Goal: Task Accomplishment & Management: Complete application form

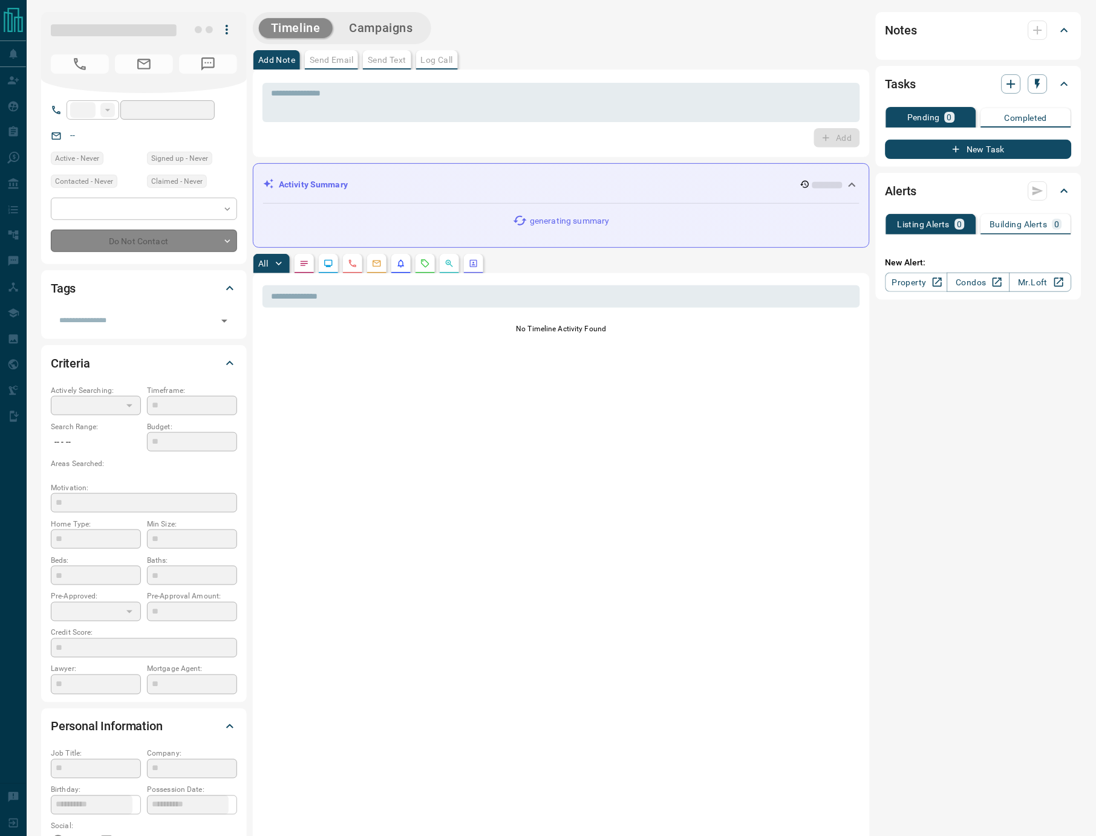
type input "**"
type input "**********"
type input "*"
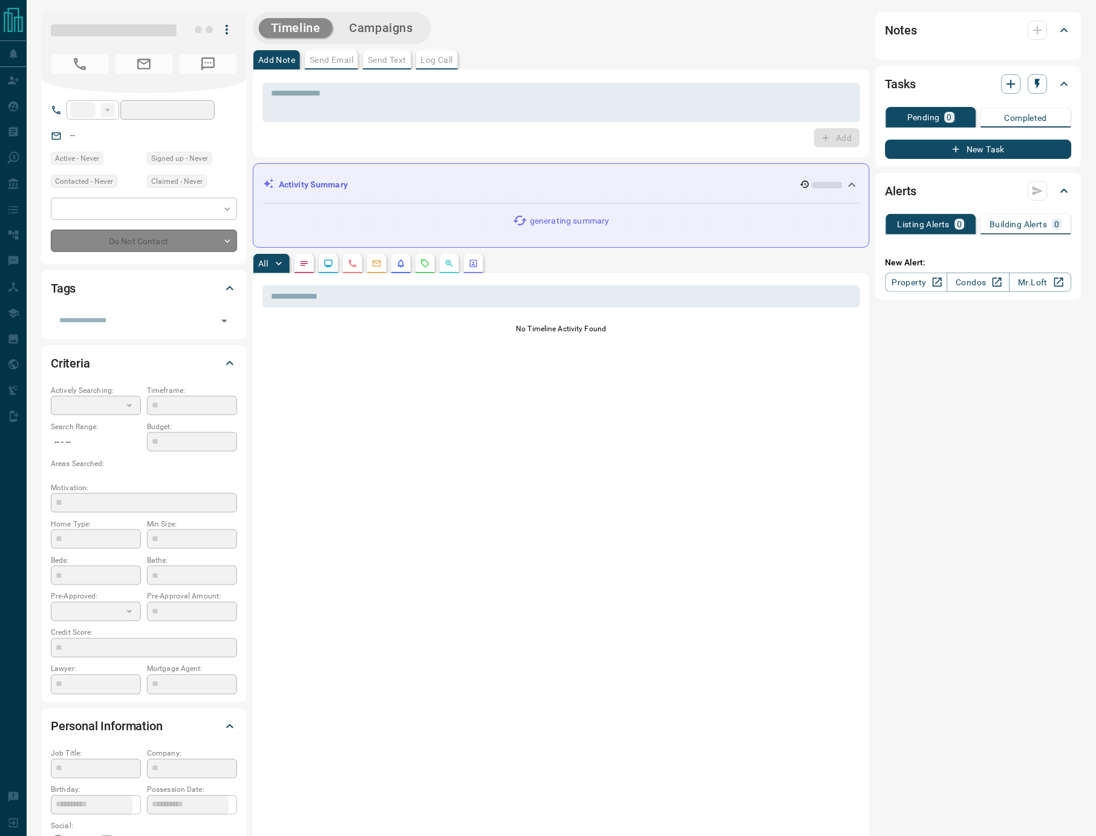
type input "**********"
type input "*******"
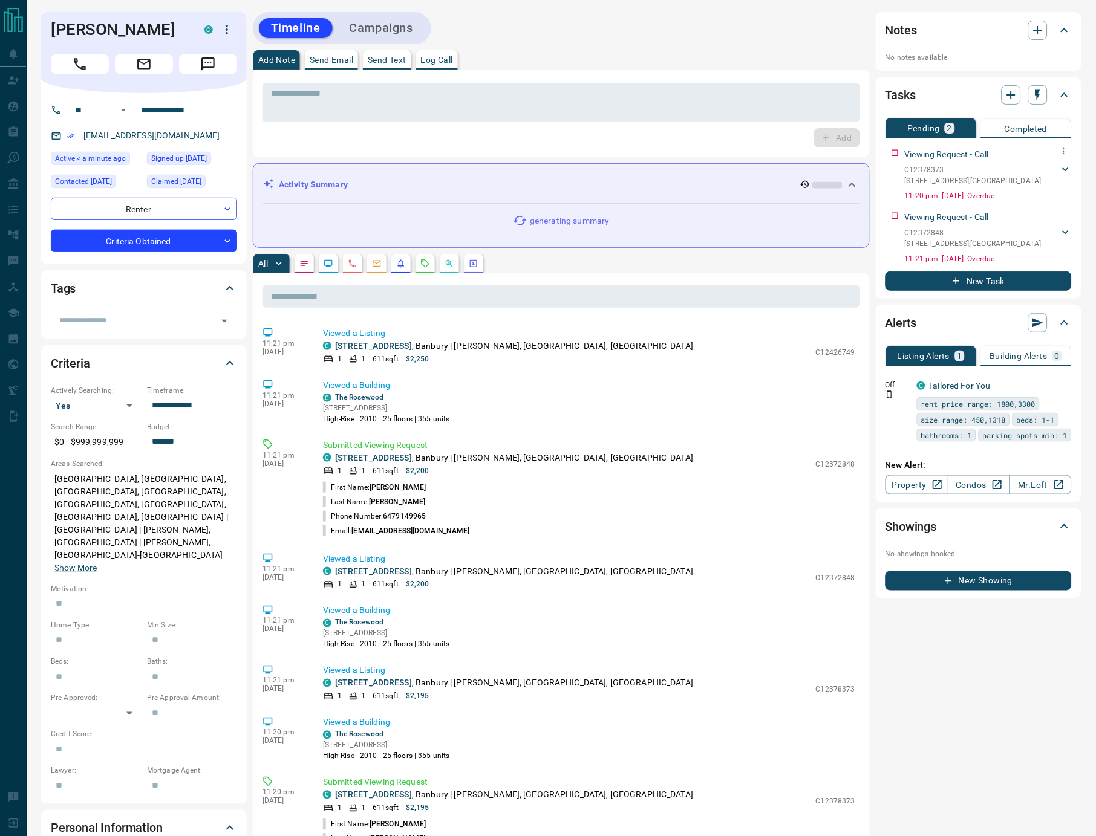
click at [1067, 167] on icon at bounding box center [1065, 169] width 6 height 4
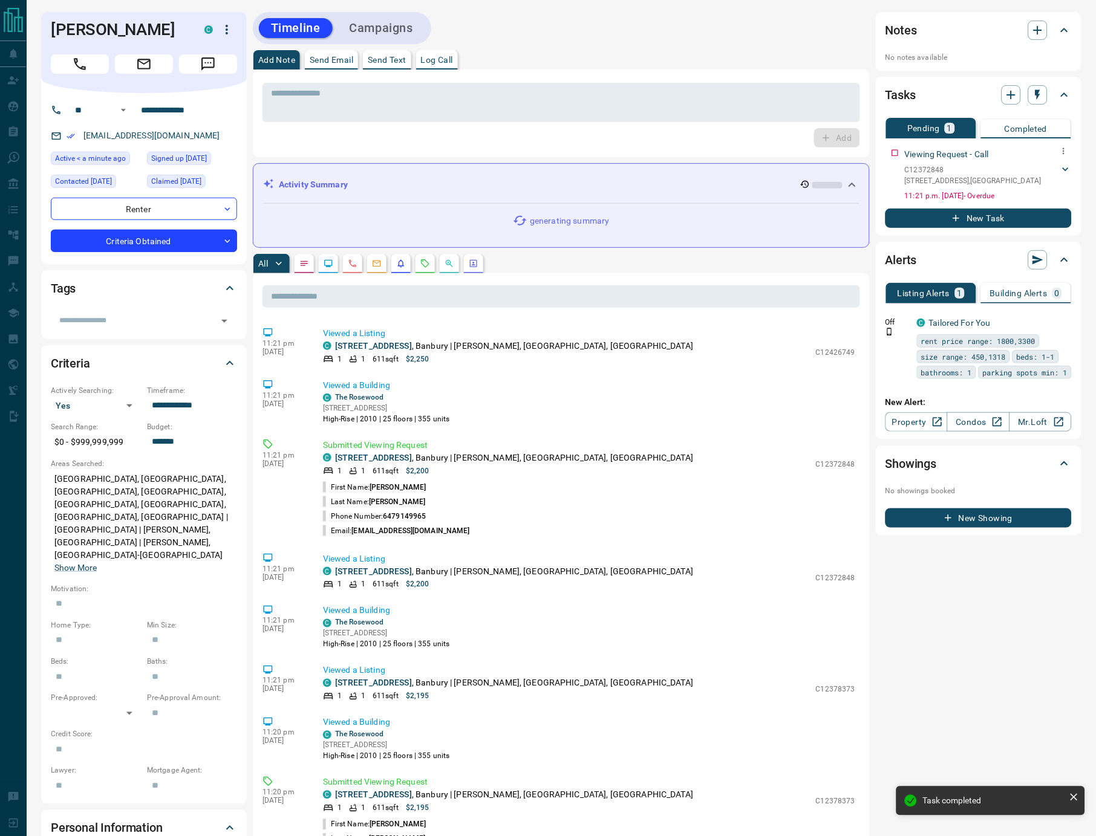
click at [1064, 168] on icon at bounding box center [1065, 169] width 6 height 4
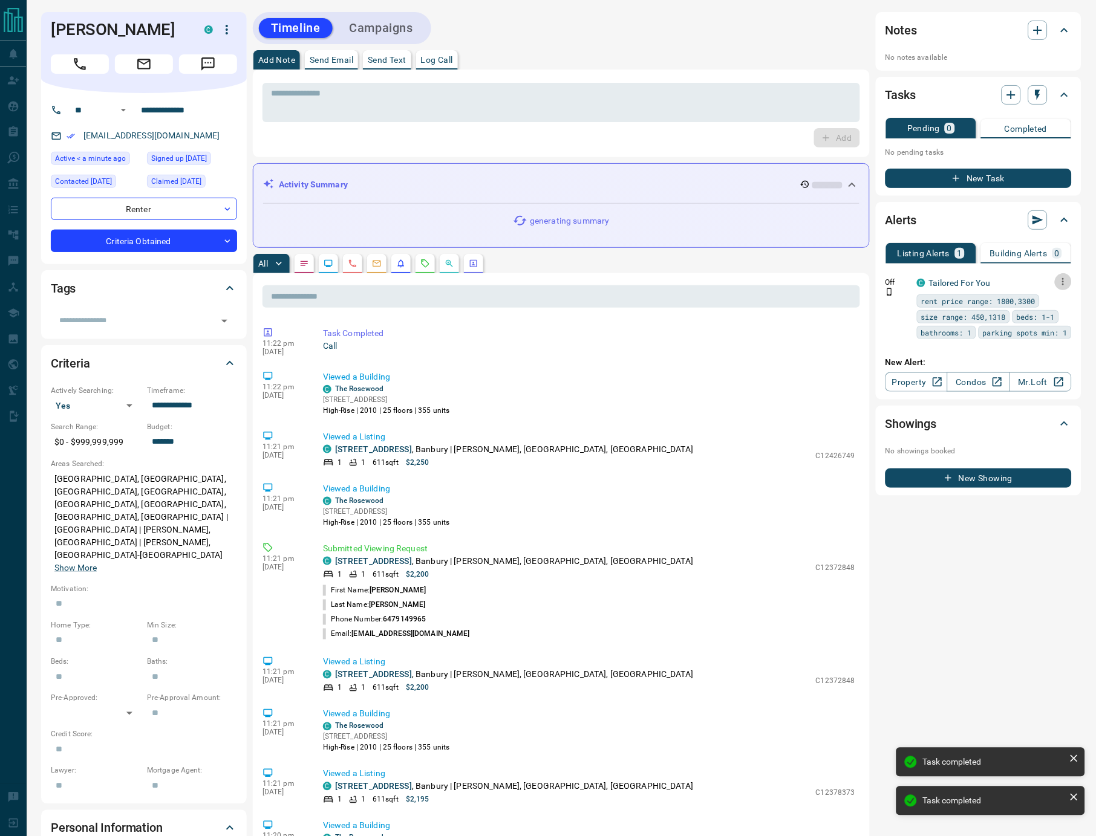
click at [1062, 279] on icon "button" at bounding box center [1063, 281] width 11 height 11
click at [1045, 338] on li "Delete" at bounding box center [1045, 340] width 53 height 19
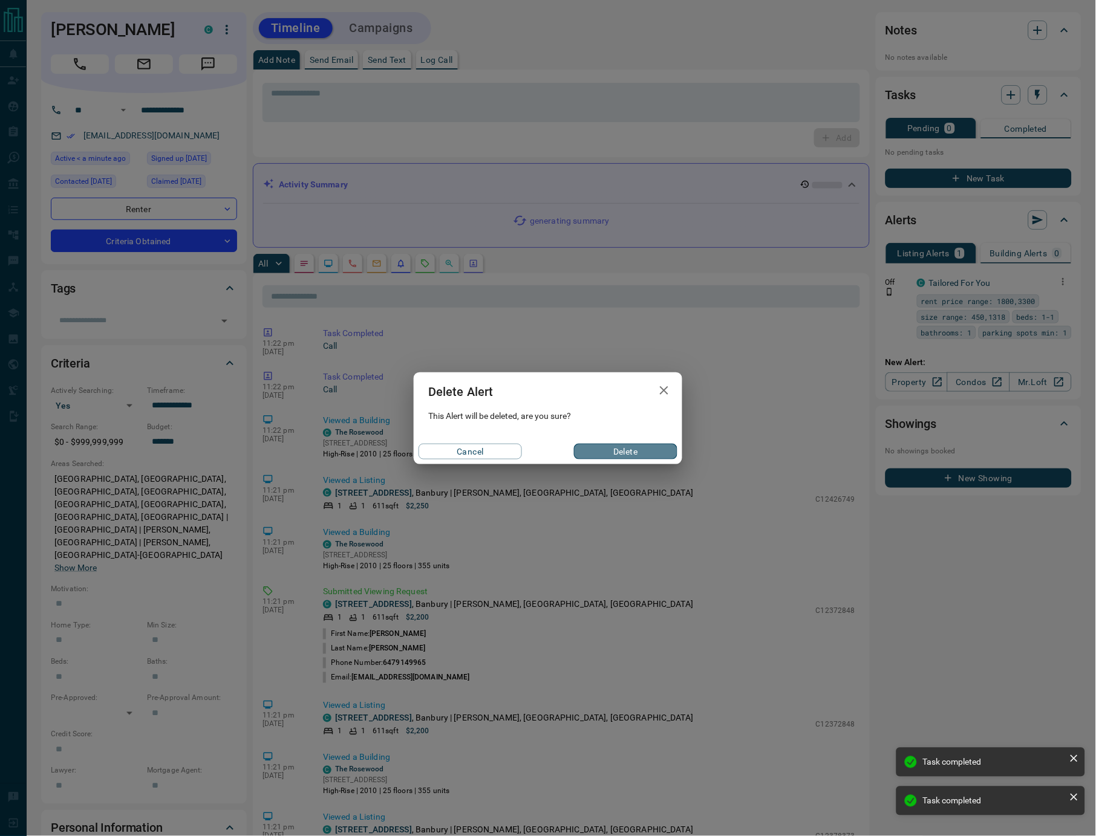
click at [652, 450] on button "Delete" at bounding box center [625, 452] width 103 height 16
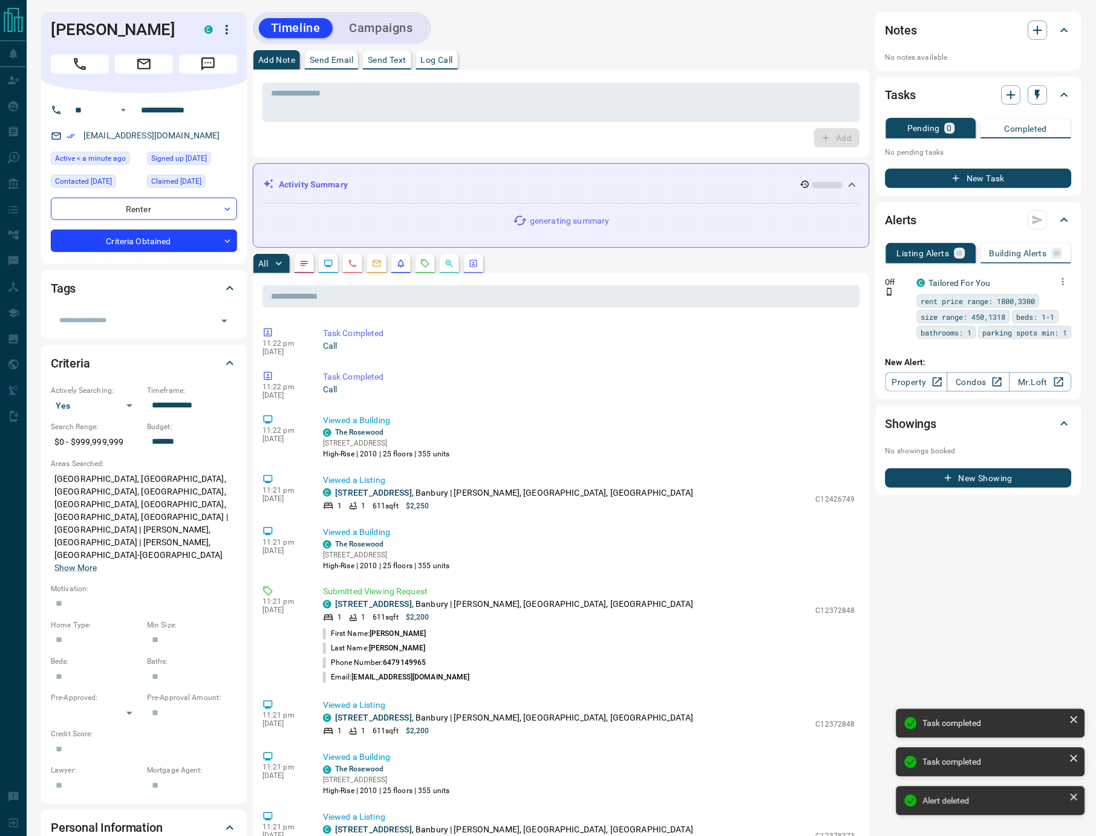
click at [143, 244] on body "**********" at bounding box center [548, 657] width 1096 height 1315
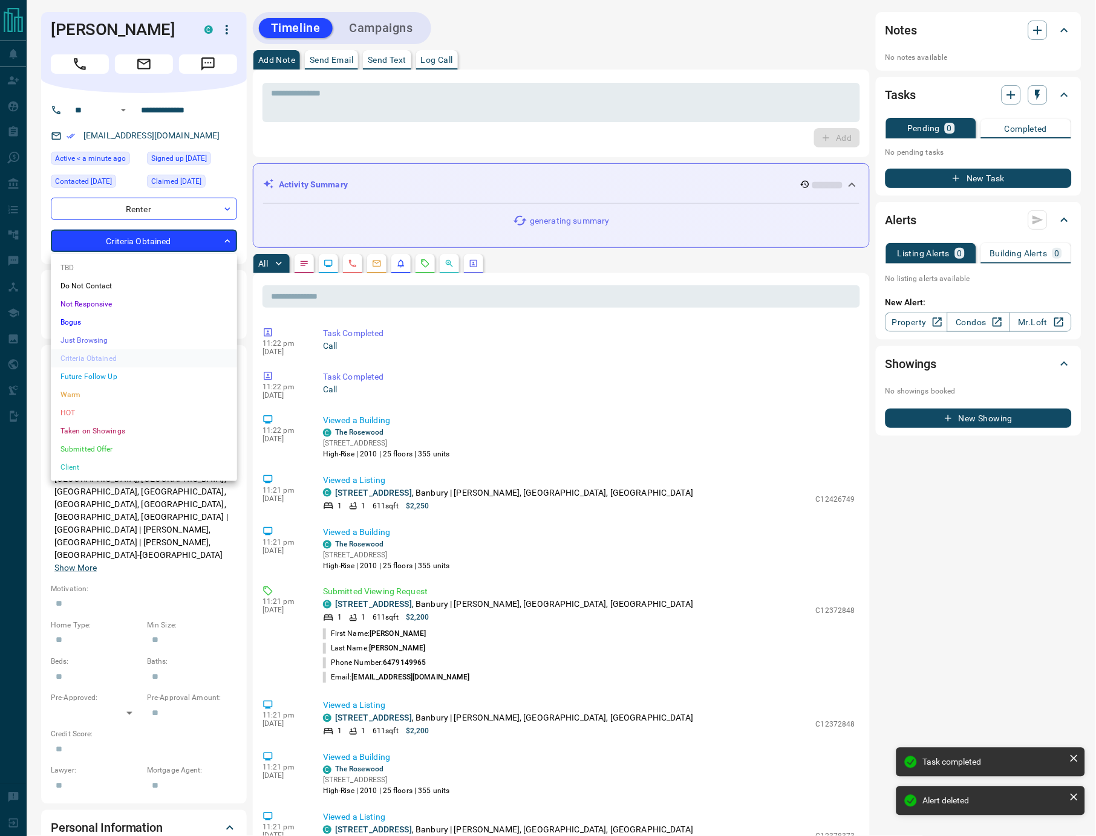
click at [104, 410] on li "HOT" at bounding box center [144, 413] width 186 height 18
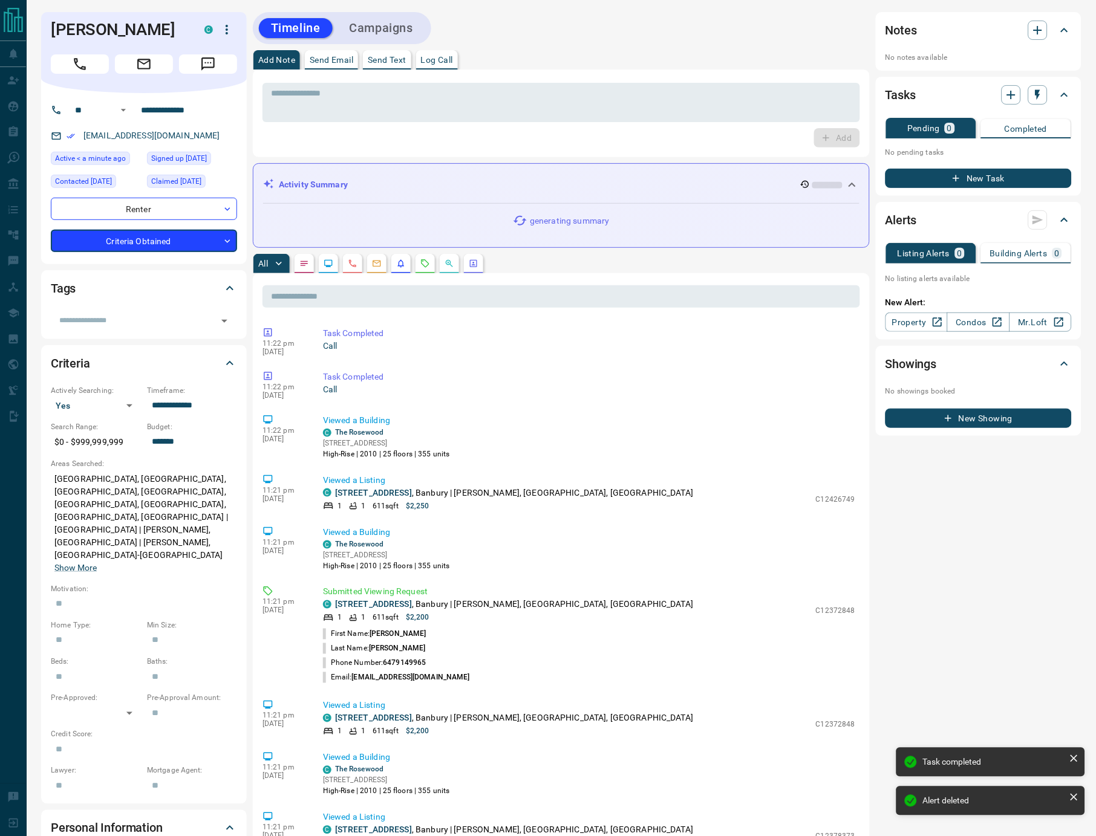
type input "*"
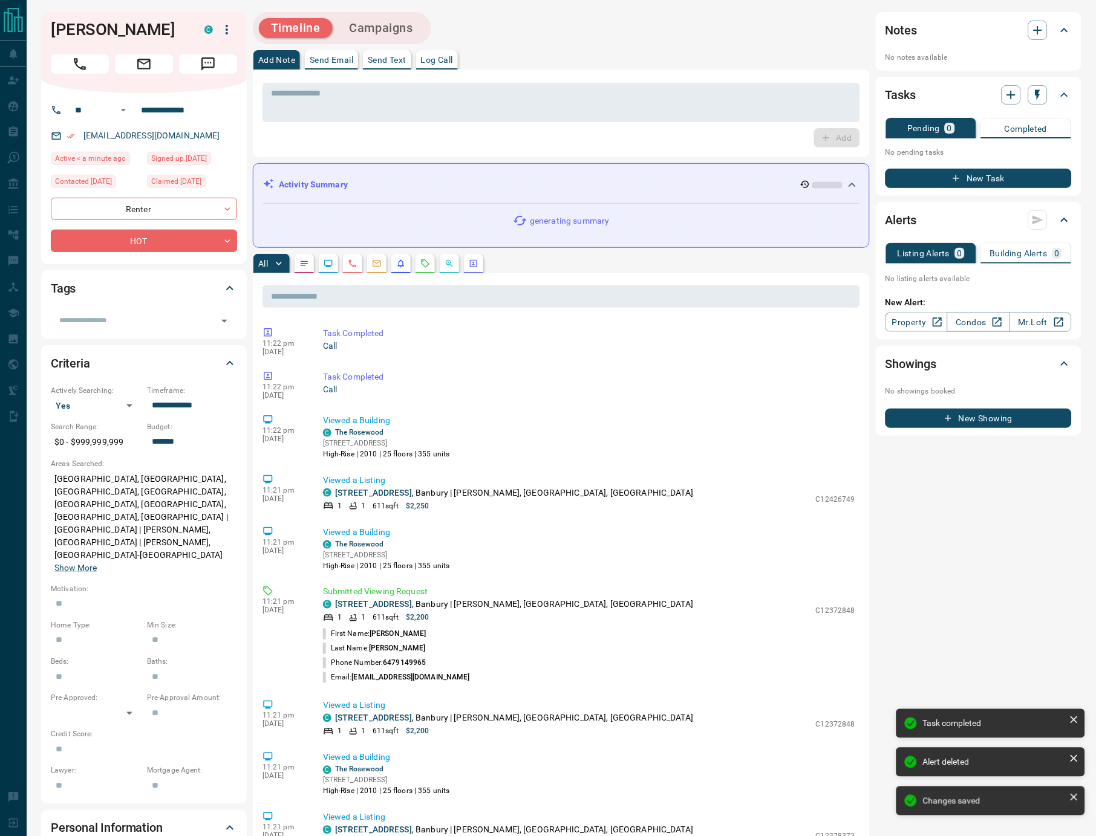
click at [459, 50] on div "Add Note Send Email Send Text Log Call" at bounding box center [561, 59] width 617 height 19
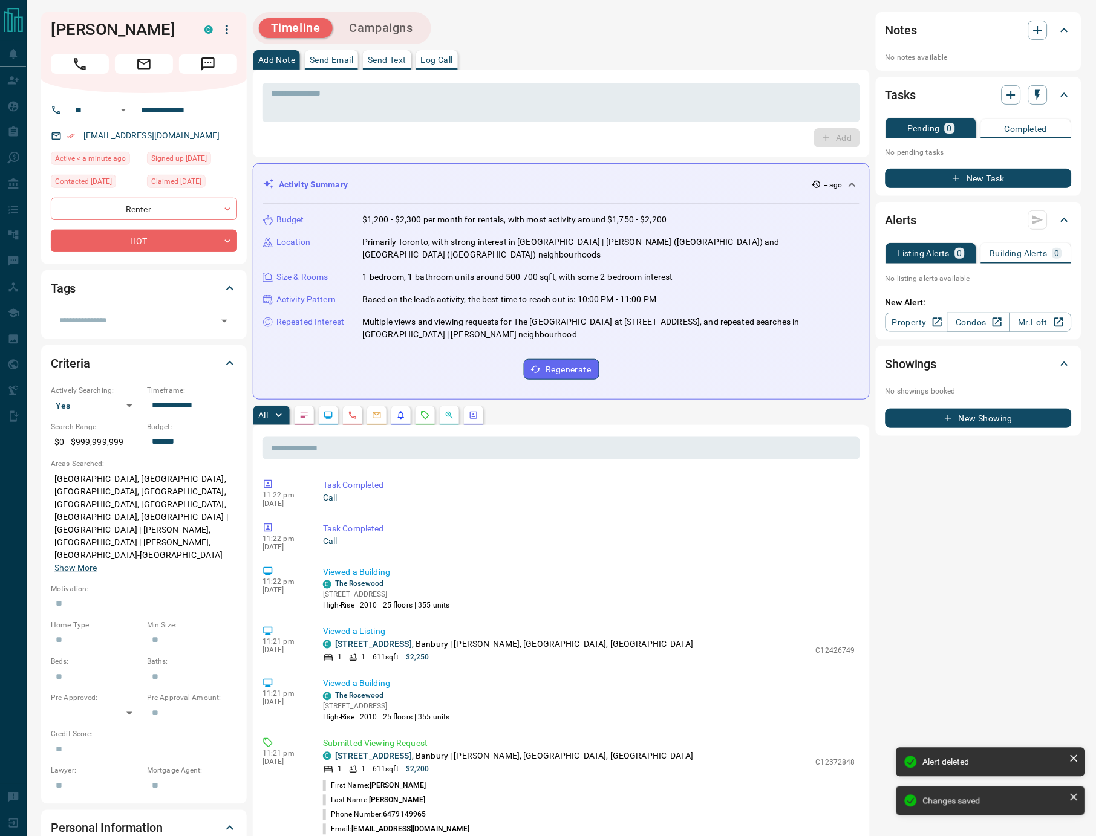
click at [450, 57] on p "Log Call" at bounding box center [437, 60] width 32 height 8
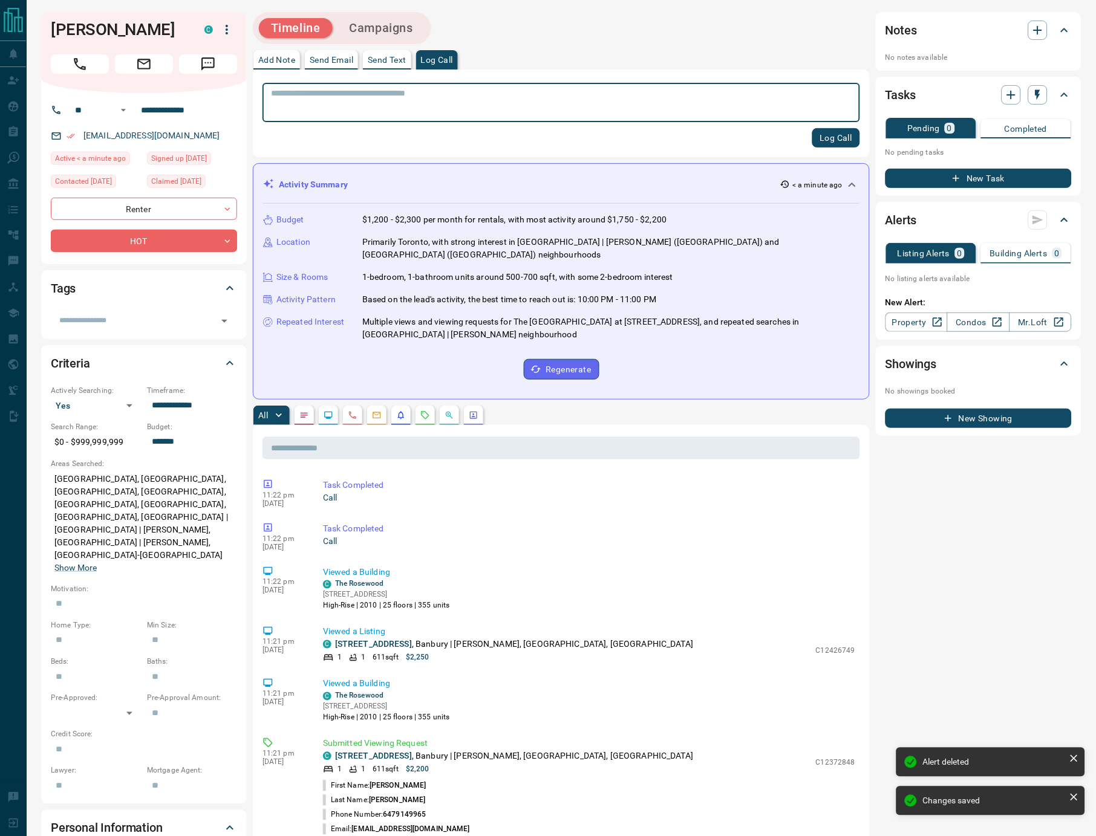
click at [843, 139] on button "Log Call" at bounding box center [836, 137] width 48 height 19
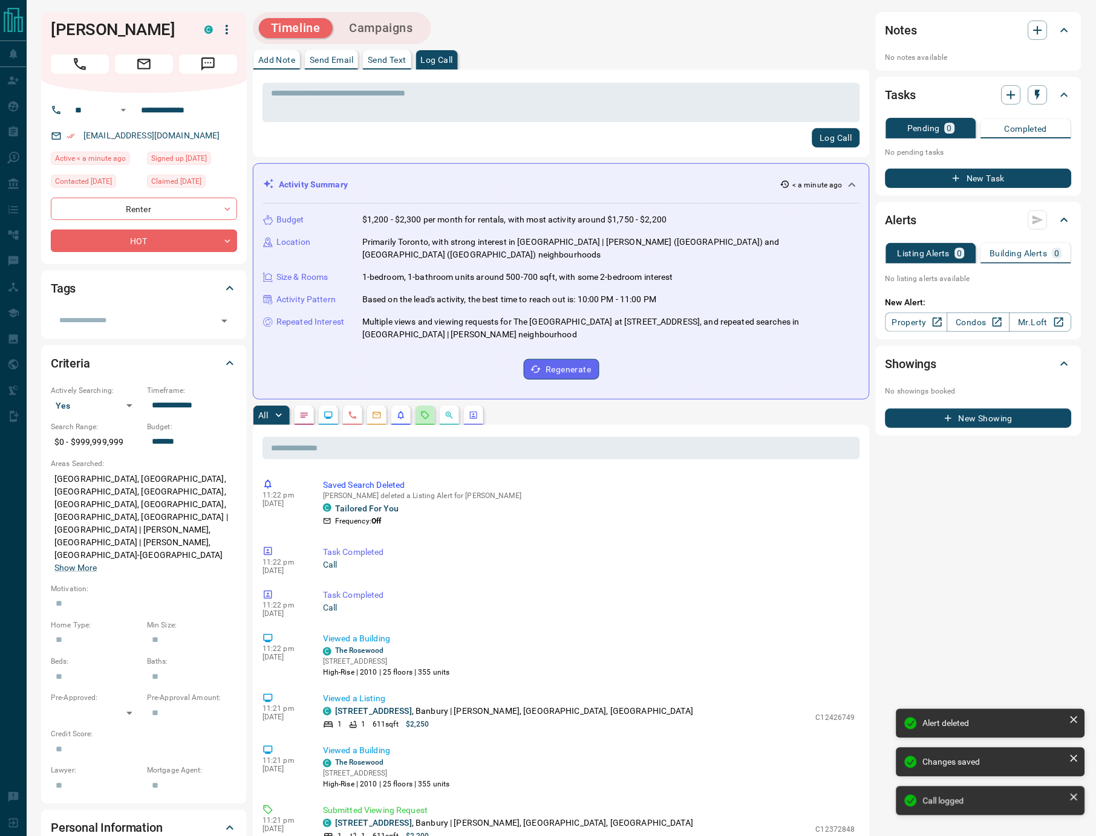
click at [425, 411] on icon "Requests" at bounding box center [425, 415] width 8 height 8
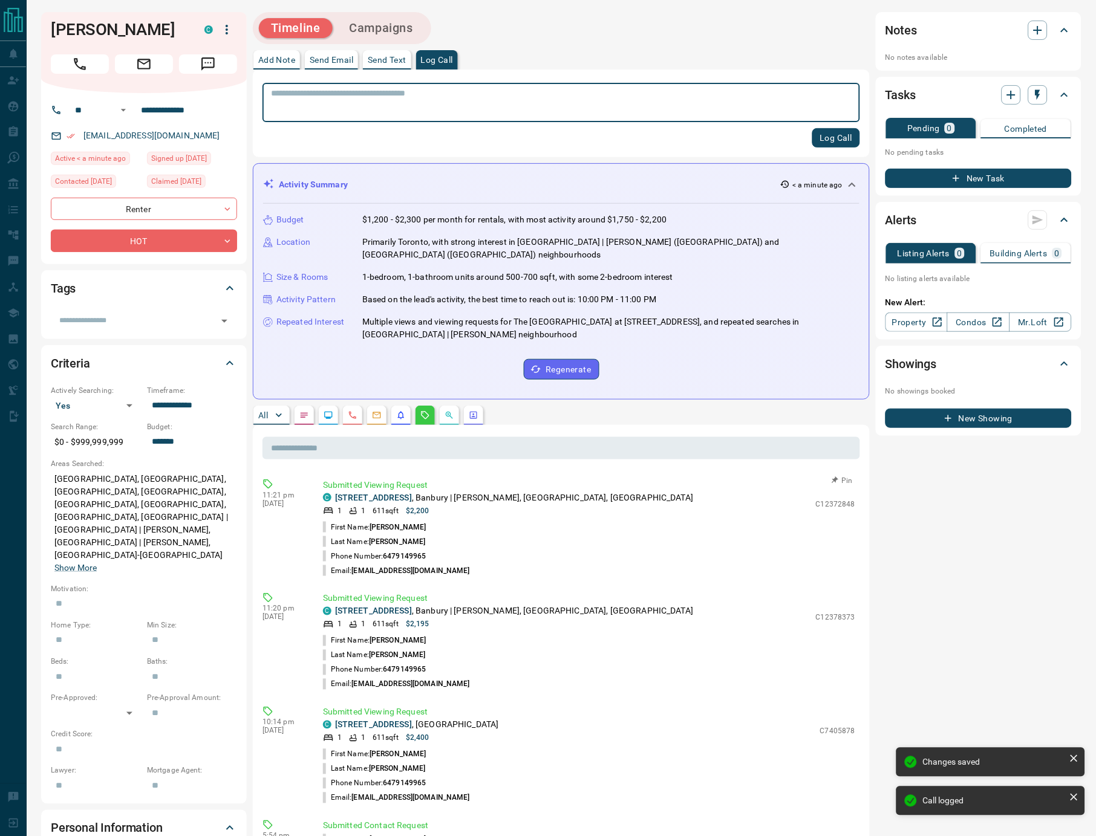
click at [840, 475] on icon "button" at bounding box center [835, 481] width 12 height 12
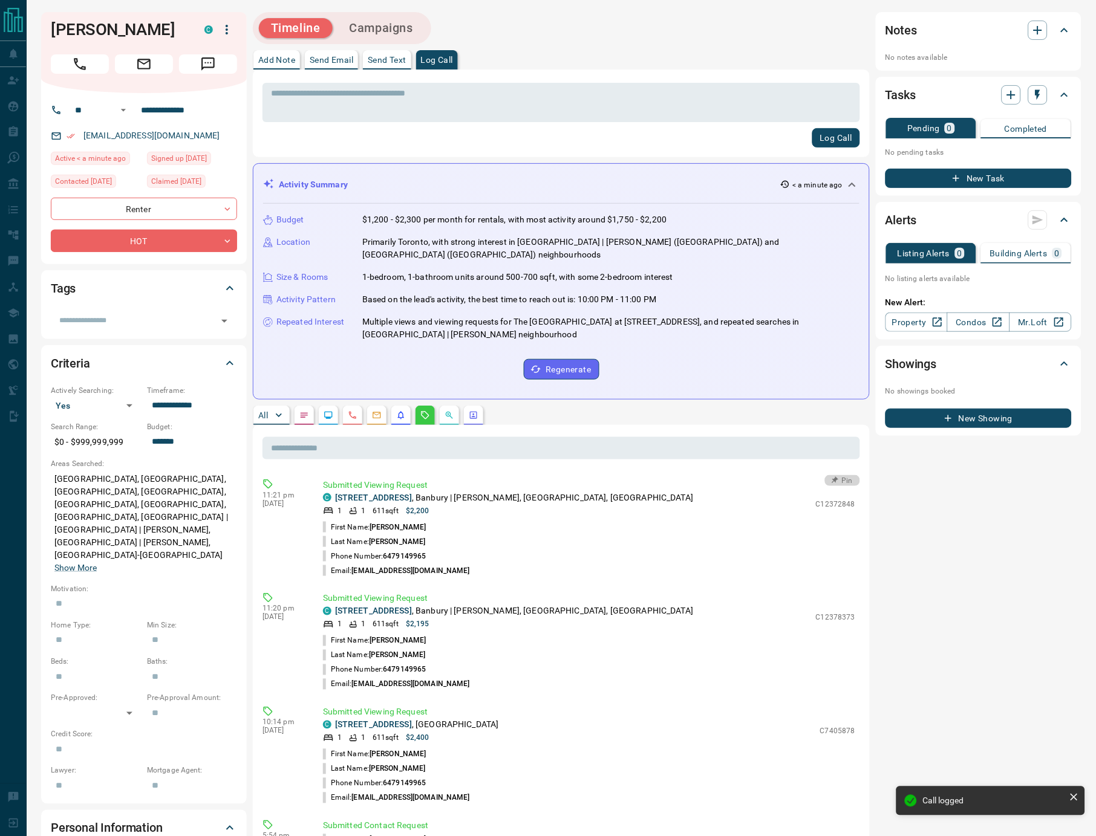
click at [844, 475] on button "Pin" at bounding box center [842, 480] width 35 height 11
click at [842, 475] on button "Unpin" at bounding box center [842, 480] width 35 height 11
click at [839, 475] on icon "button" at bounding box center [835, 481] width 12 height 12
click at [845, 589] on button "Pin" at bounding box center [842, 594] width 35 height 11
click at [377, 406] on button "button" at bounding box center [376, 415] width 19 height 19
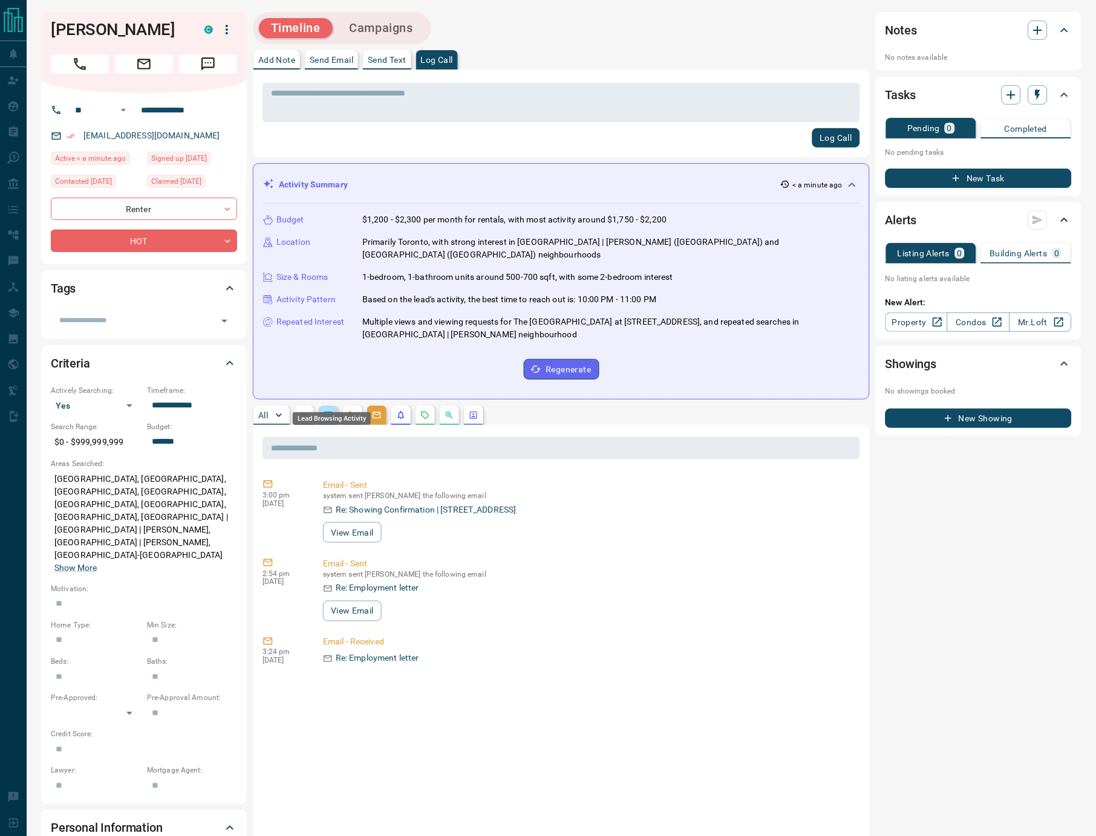
click at [332, 411] on icon "Lead Browsing Activity" at bounding box center [329, 416] width 10 height 10
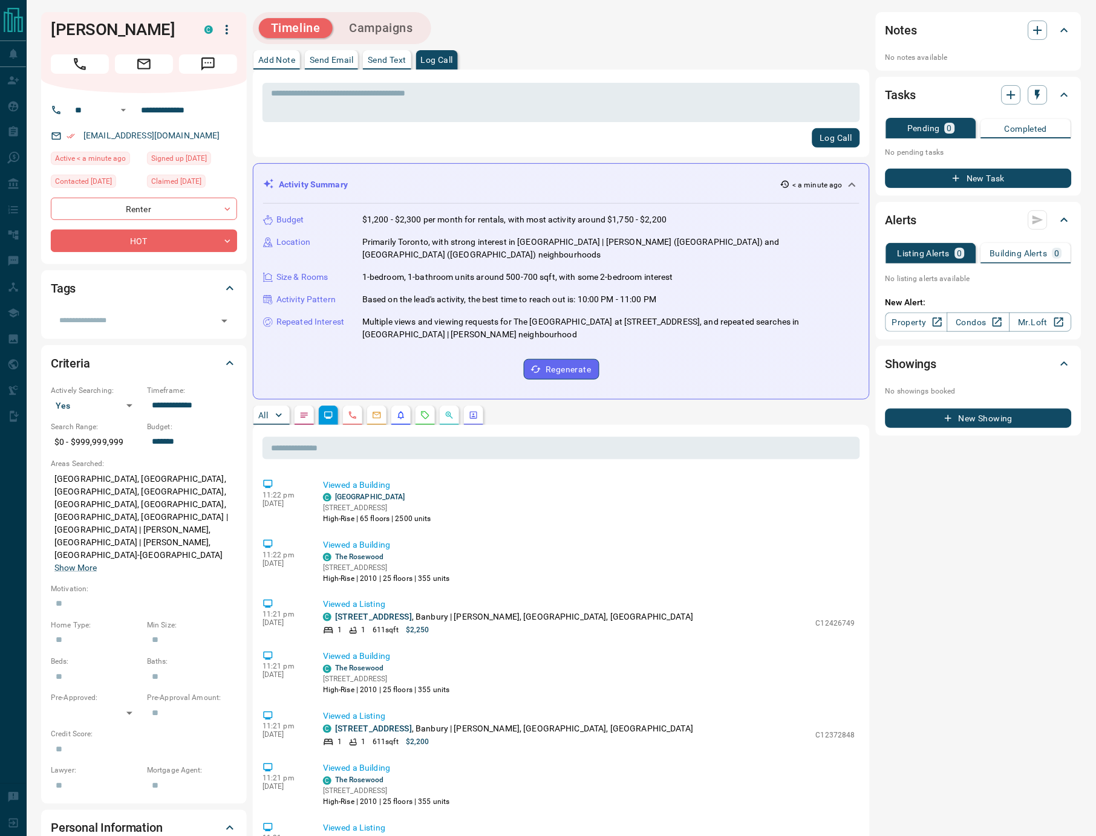
click at [824, 135] on button "Log Call" at bounding box center [836, 137] width 48 height 19
drag, startPoint x: 312, startPoint y: 400, endPoint x: 313, endPoint y: 381, distance: 19.4
click at [312, 406] on button "button" at bounding box center [303, 415] width 19 height 19
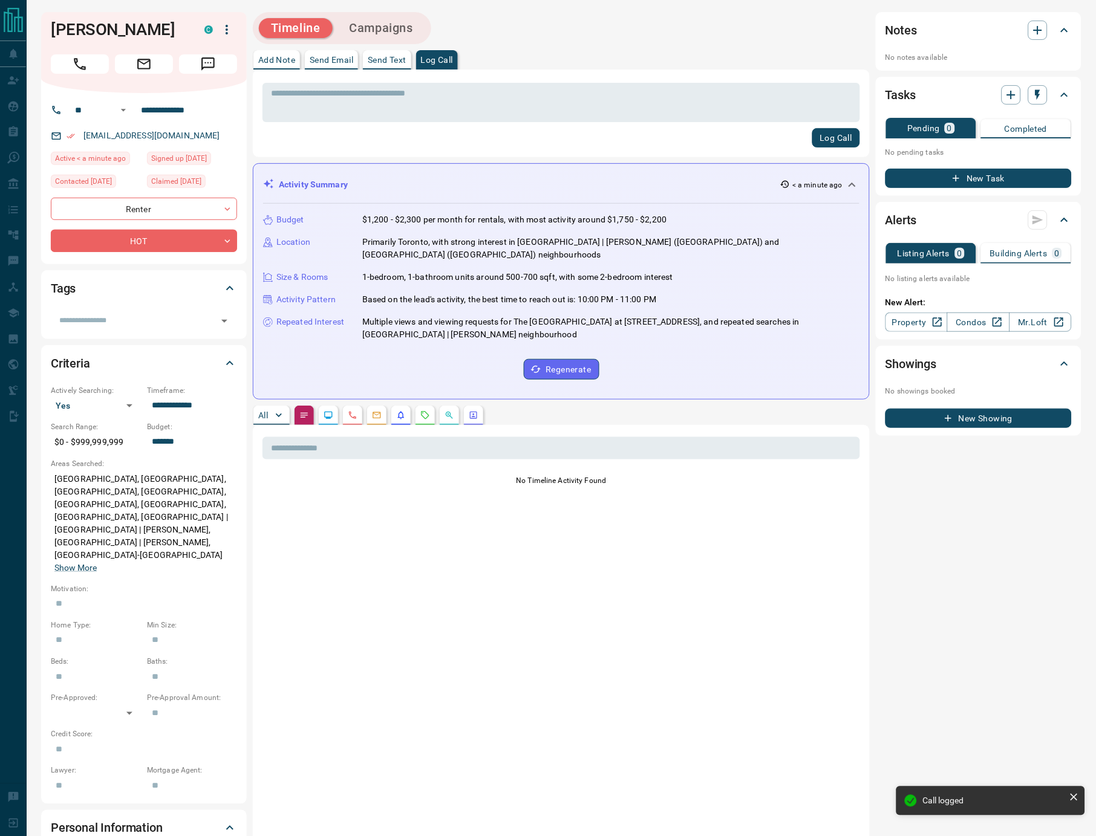
click at [394, 16] on div "Timeline Campaigns" at bounding box center [341, 28] width 171 height 25
click at [435, 406] on button "button" at bounding box center [424, 415] width 19 height 19
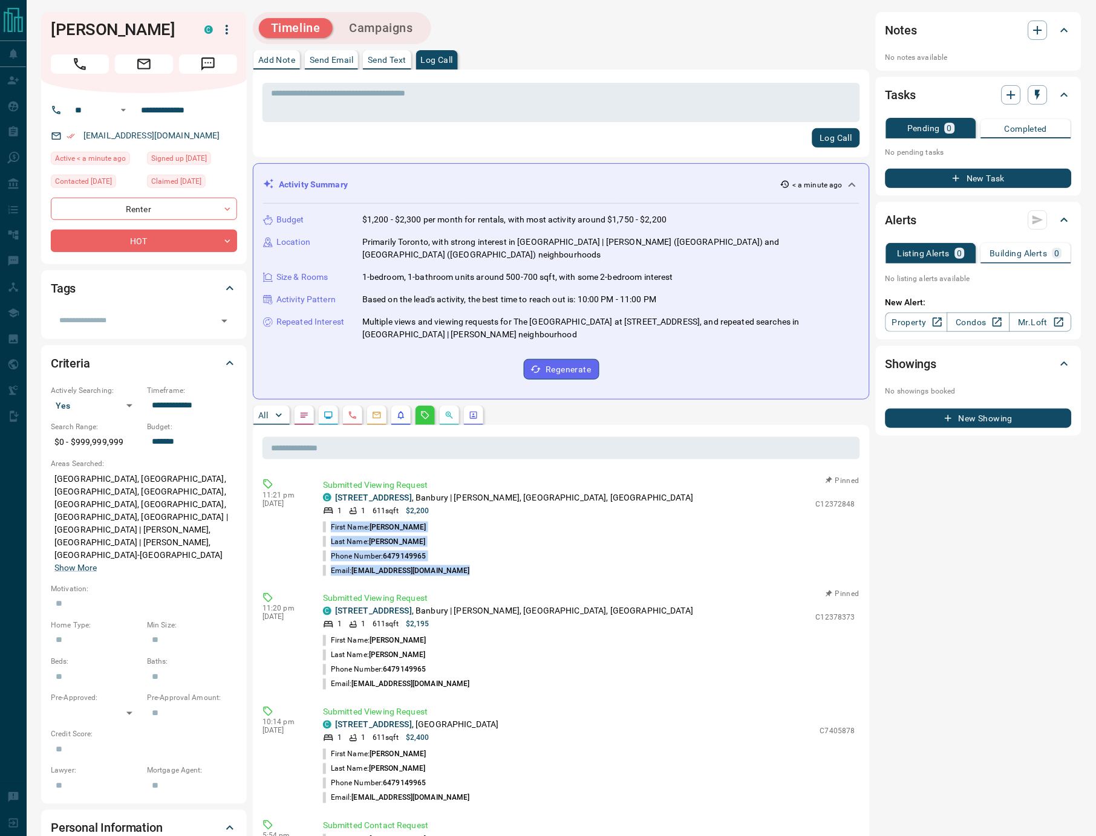
drag, startPoint x: 466, startPoint y: 551, endPoint x: 331, endPoint y: 513, distance: 140.3
click at [331, 520] on ul "First Name: [PERSON_NAME] Last Name: [PERSON_NAME] Phone Number: [PHONE_NUMBER]…" at bounding box center [589, 549] width 532 height 58
copy ul "First Name: [PERSON_NAME] Last Name: [PERSON_NAME] Phone Number: [PHONE_NUMBER]…"
click at [1041, 27] on icon "button" at bounding box center [1037, 30] width 15 height 15
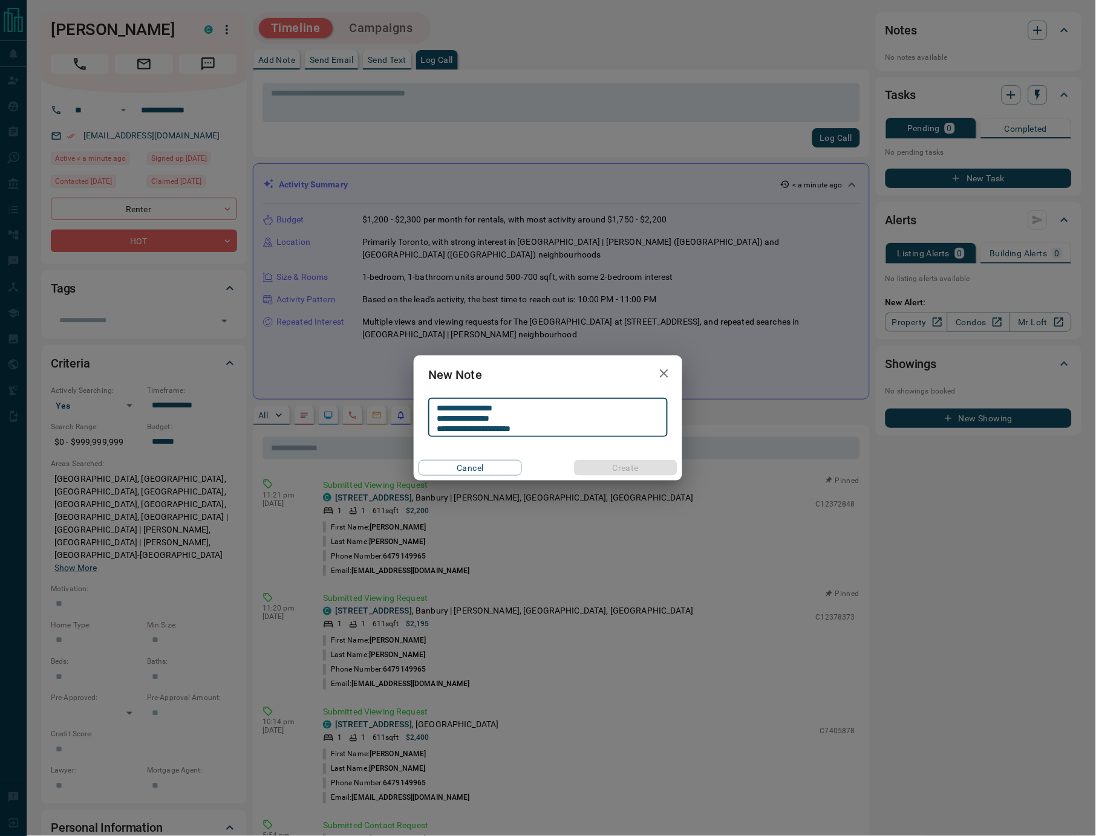
scroll to position [1, 0]
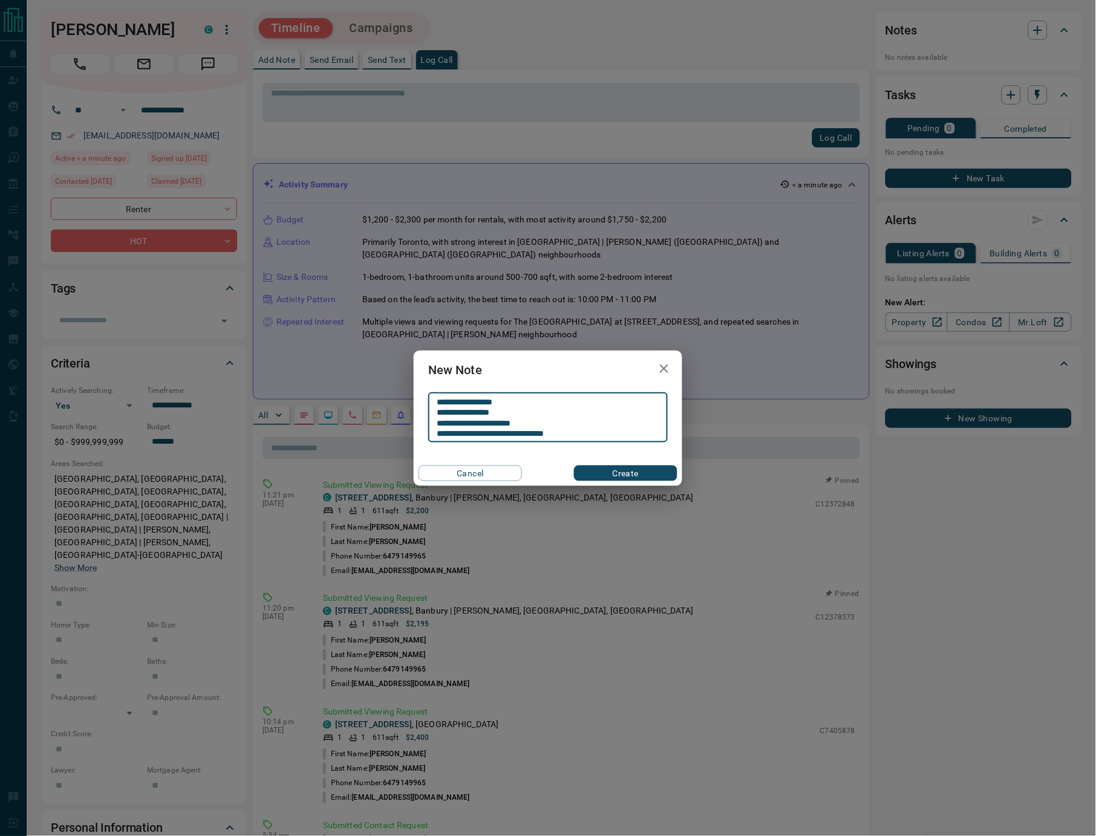
type textarea "**********"
click at [611, 471] on button "Create" at bounding box center [625, 474] width 103 height 16
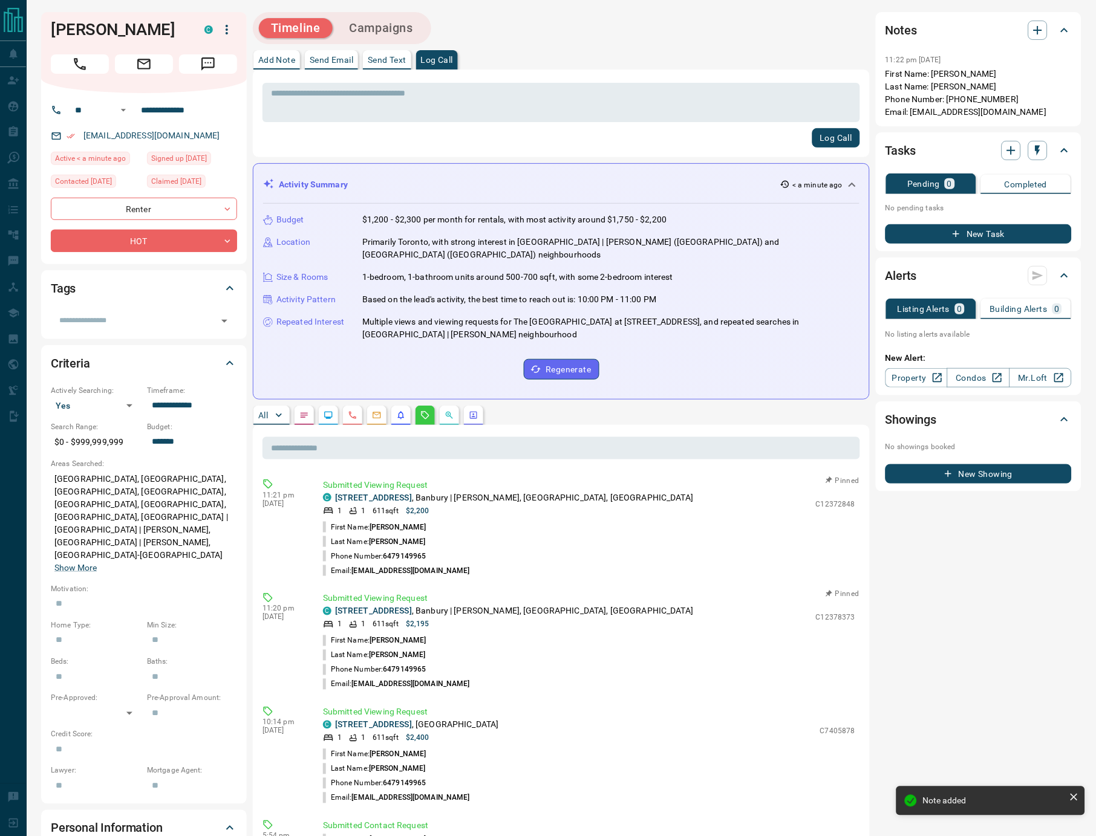
drag, startPoint x: 413, startPoint y: 26, endPoint x: 434, endPoint y: 30, distance: 21.0
click at [413, 26] on button "Campaigns" at bounding box center [381, 28] width 88 height 20
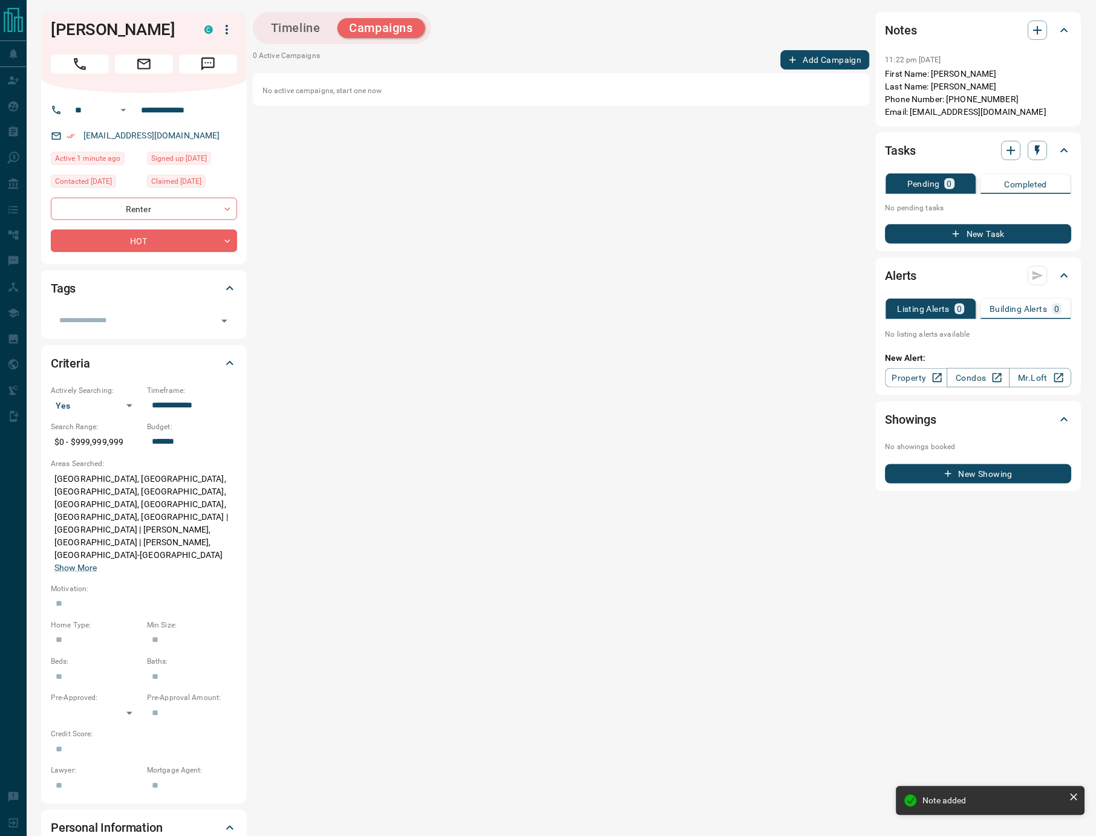
click at [834, 57] on button "Add Campaign" at bounding box center [825, 59] width 89 height 19
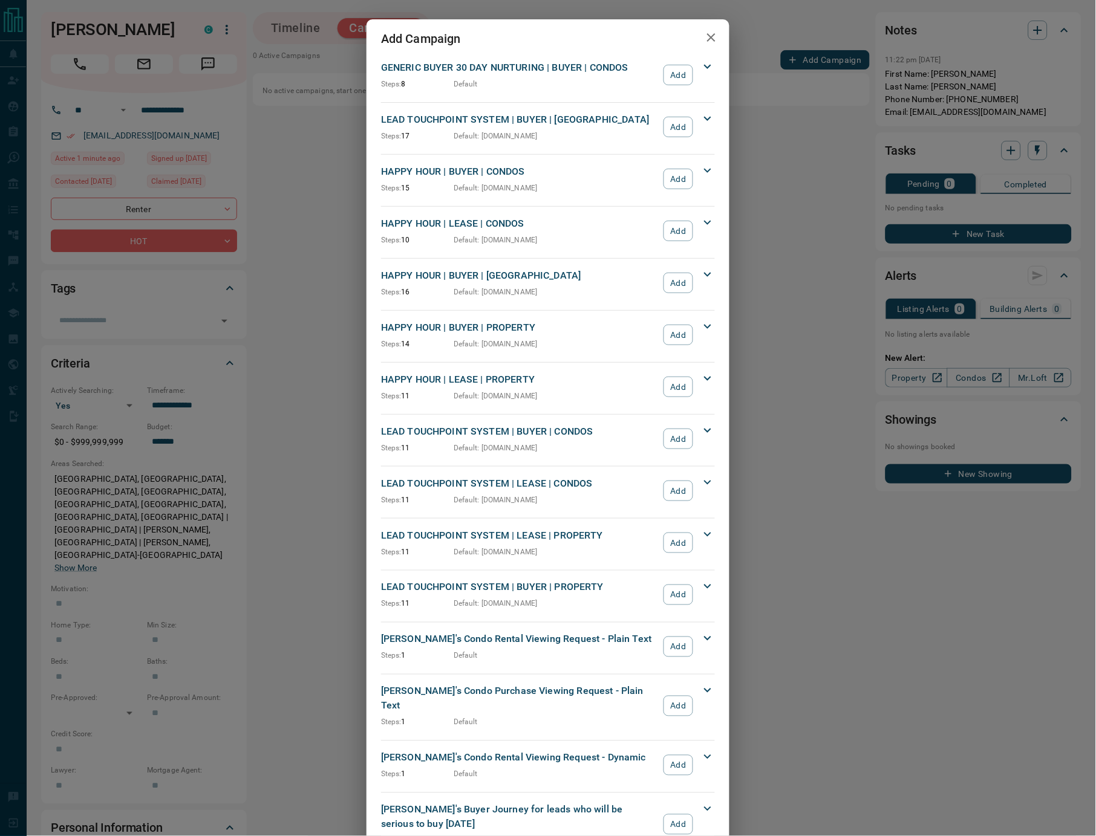
scroll to position [1261, 0]
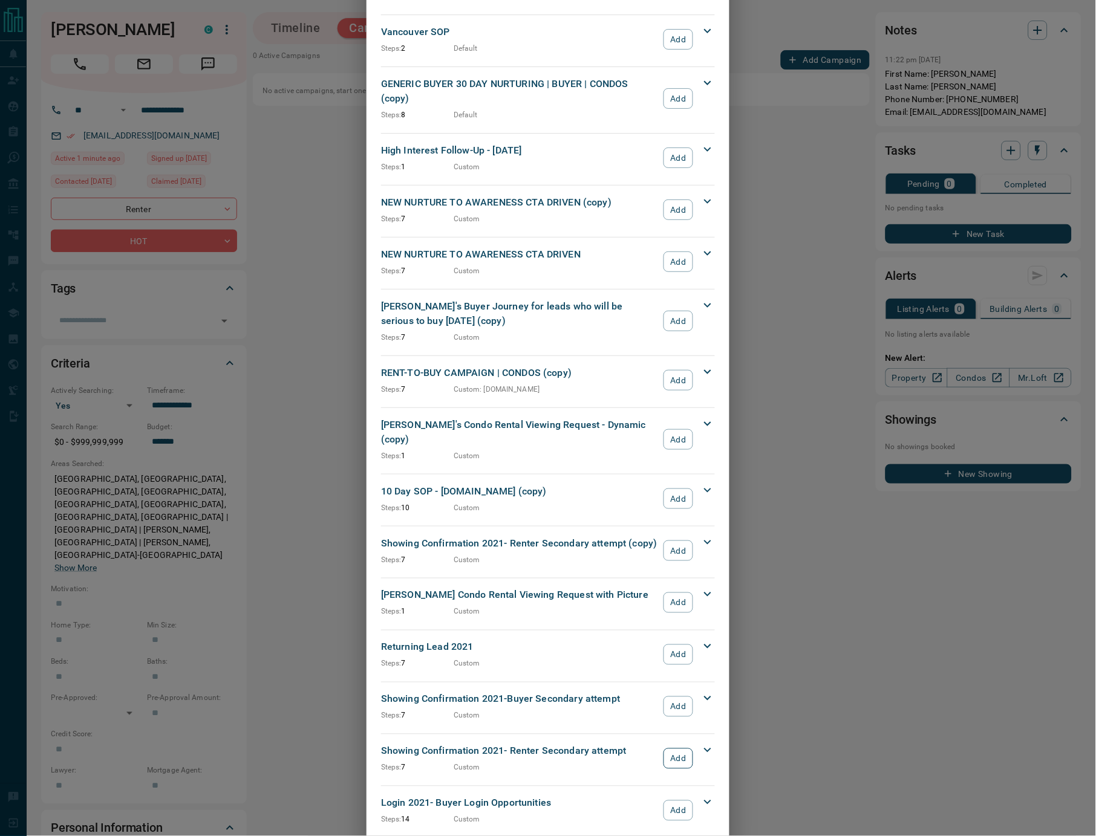
click at [684, 749] on button "Add" at bounding box center [678, 759] width 30 height 21
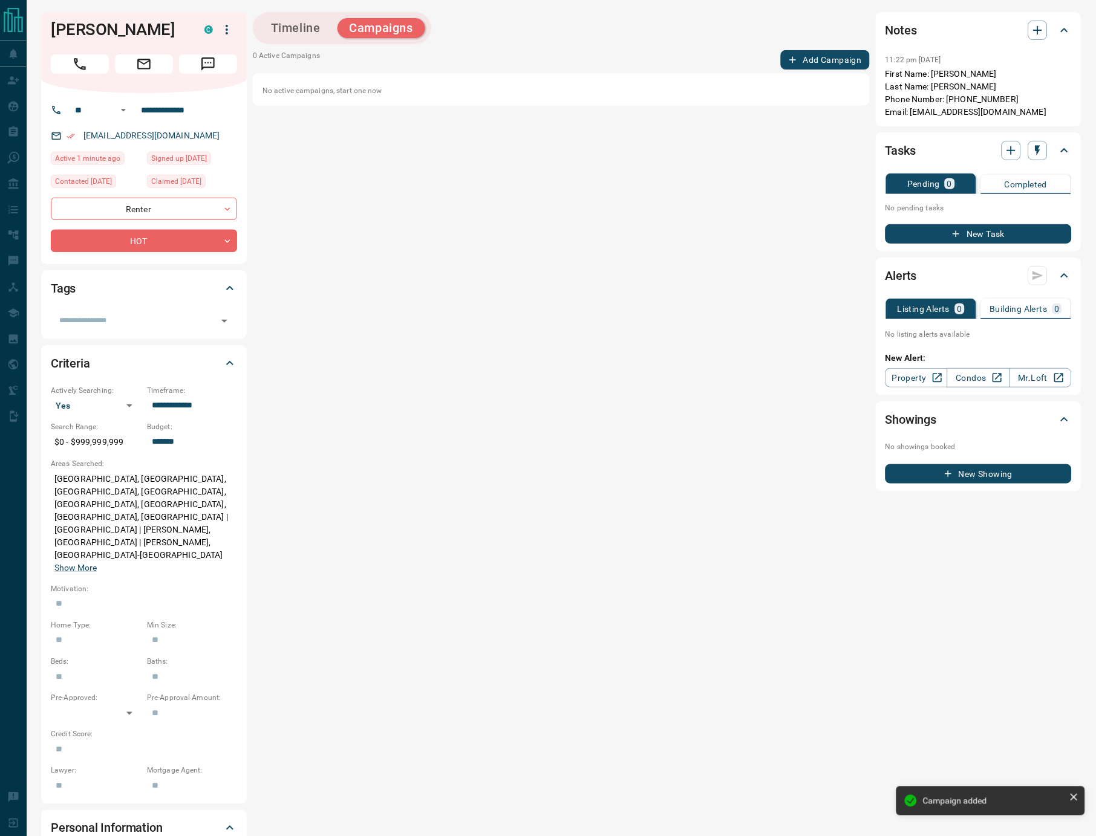
click at [815, 57] on button "Add Campaign" at bounding box center [825, 59] width 89 height 19
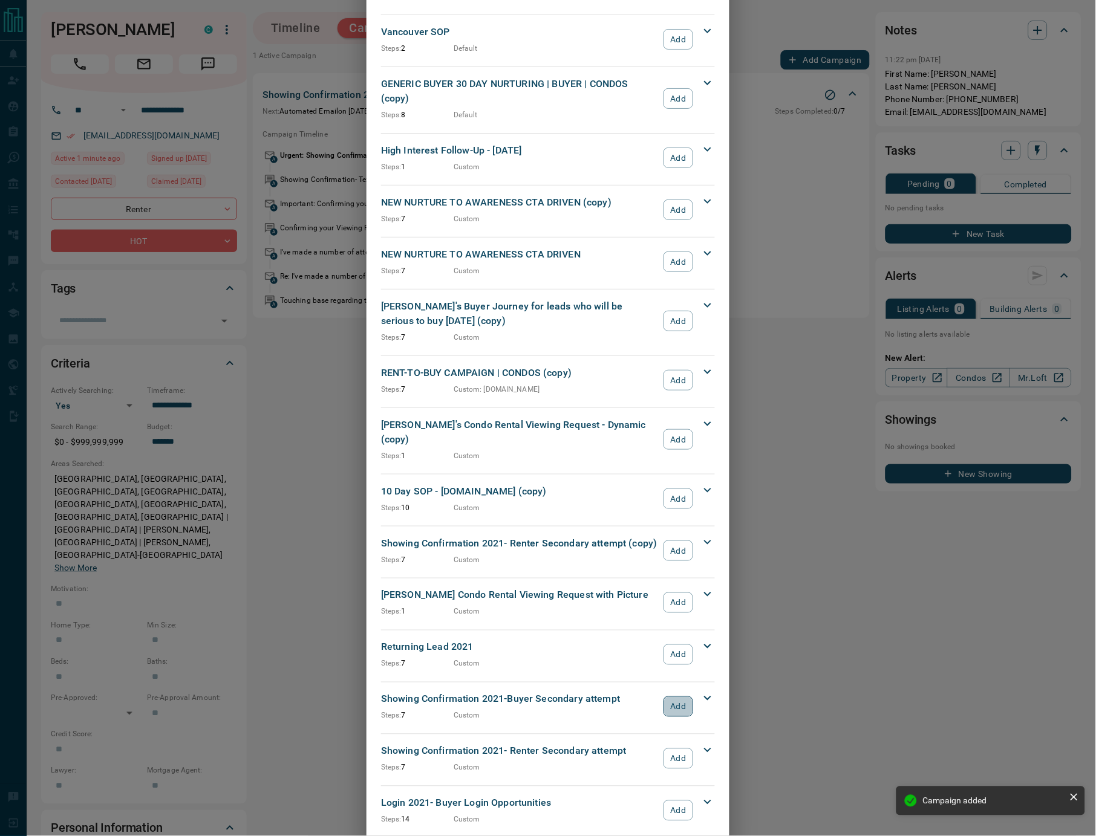
click at [668, 697] on button "Add" at bounding box center [678, 707] width 30 height 21
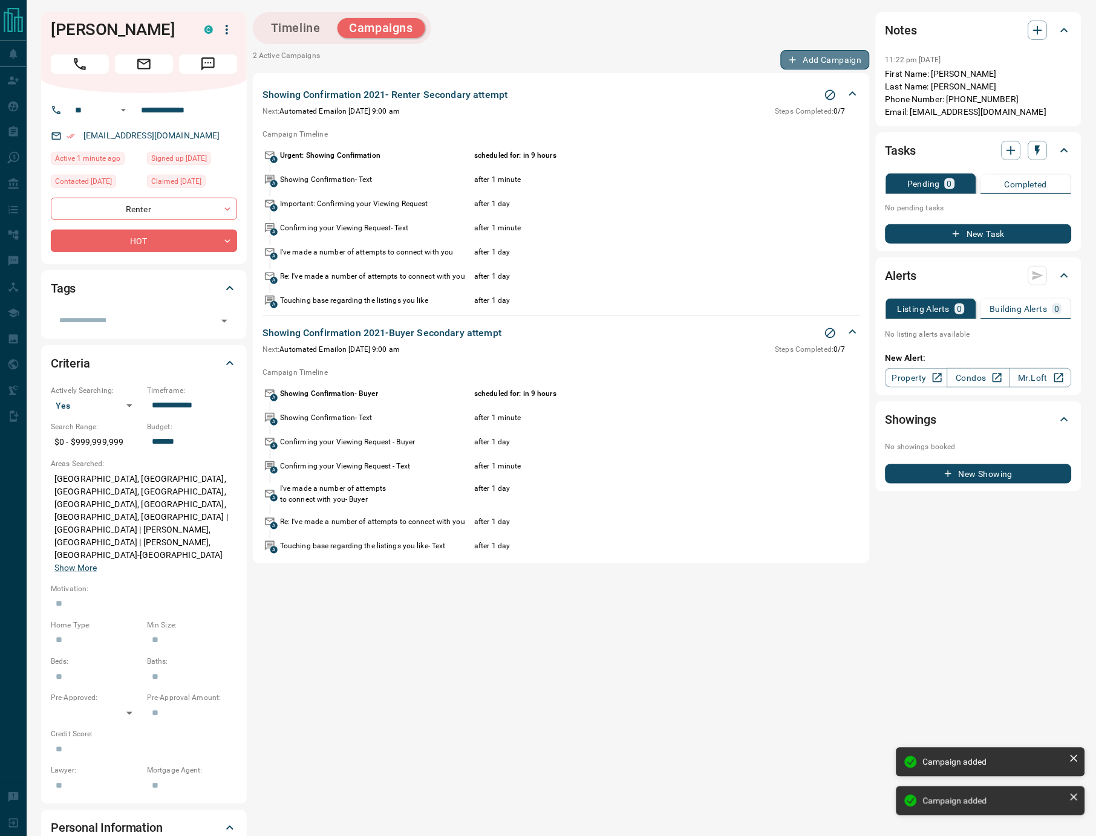
click at [811, 57] on button "Add Campaign" at bounding box center [825, 59] width 89 height 19
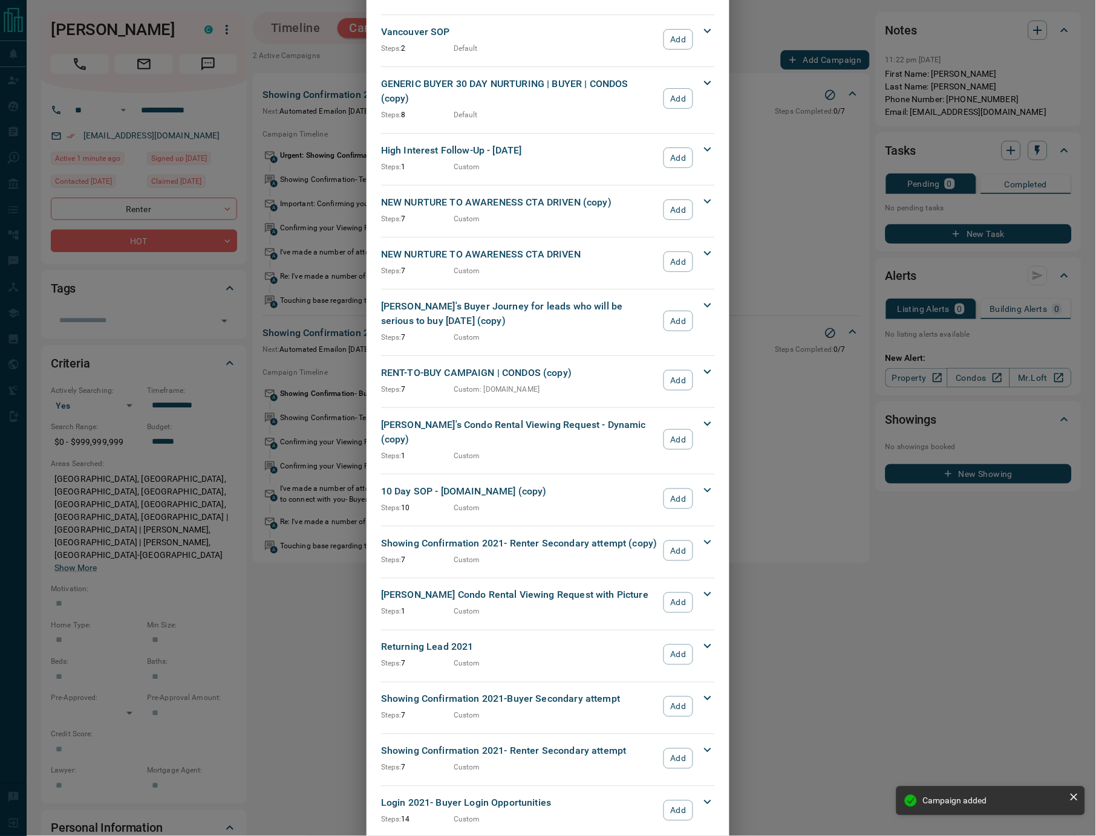
click at [675, 252] on button "Add" at bounding box center [678, 262] width 30 height 21
